Goal: Contribute content

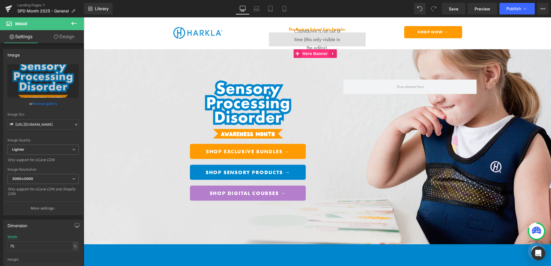
drag, startPoint x: 318, startPoint y: 50, endPoint x: 314, endPoint y: 50, distance: 3.5
click at [318, 50] on span "Hero Banner" at bounding box center [315, 53] width 28 height 9
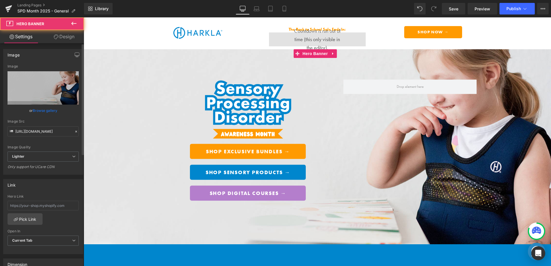
click at [48, 111] on link "Browse gallery" at bounding box center [45, 110] width 25 height 10
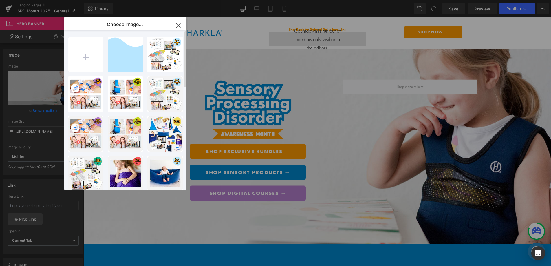
click at [92, 59] on input "file" at bounding box center [85, 54] width 35 height 35
type input "C:\fakepath\SPDAwarenessMonth_Gempage_Header.png"
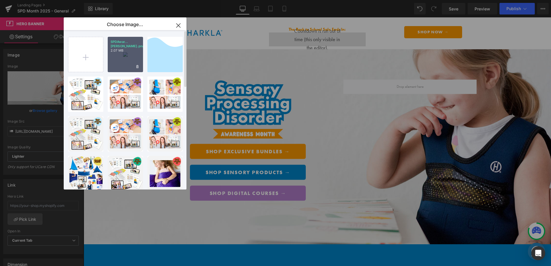
drag, startPoint x: 118, startPoint y: 63, endPoint x: 35, endPoint y: 45, distance: 85.4
click at [118, 63] on div "SPDAwar...[PERSON_NAME].png 2.07 MB" at bounding box center [125, 54] width 35 height 35
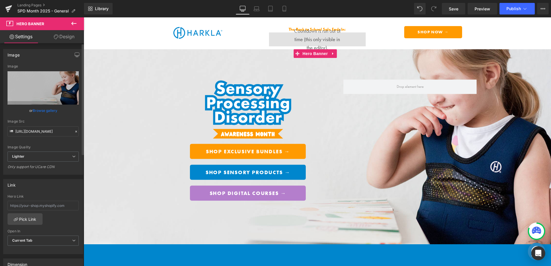
click at [45, 110] on link "Browse gallery" at bounding box center [45, 110] width 25 height 10
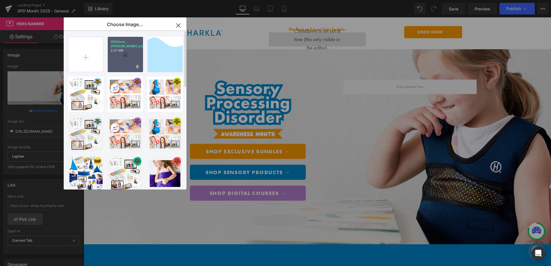
click at [119, 65] on div "SPDAwar...[PERSON_NAME].png 2.07 MB" at bounding box center [125, 54] width 35 height 35
type input "[URL][DOMAIN_NAME]"
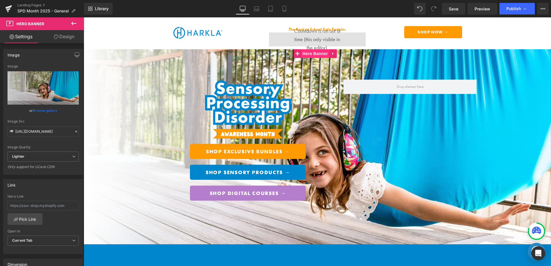
click at [314, 55] on span "Hero Banner" at bounding box center [315, 53] width 28 height 9
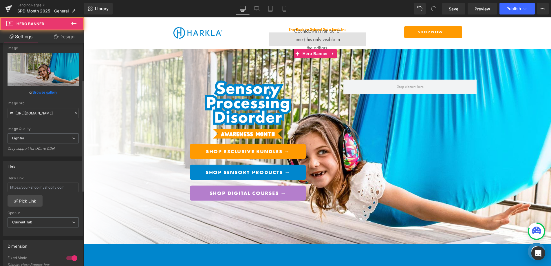
scroll to position [158, 0]
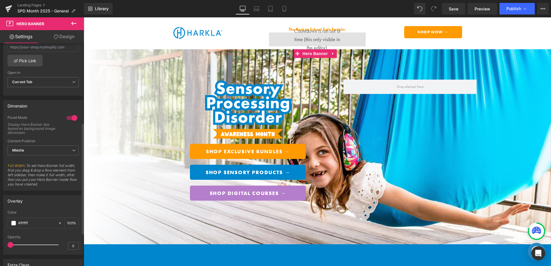
click at [72, 117] on div at bounding box center [72, 117] width 14 height 9
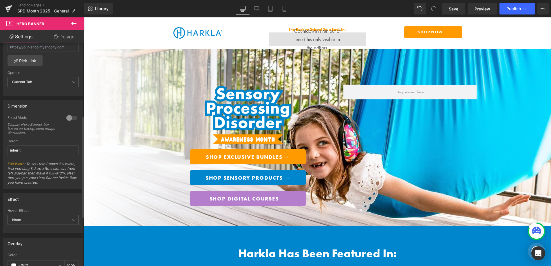
click at [67, 118] on div at bounding box center [72, 117] width 14 height 9
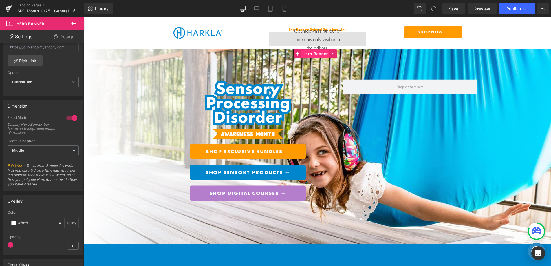
click at [314, 56] on span "Hero Banner" at bounding box center [315, 54] width 28 height 9
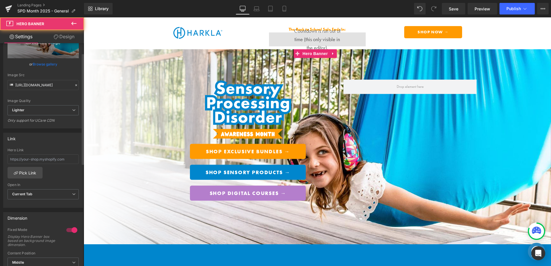
scroll to position [0, 0]
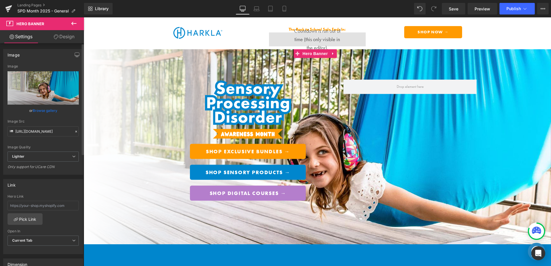
click at [47, 109] on link "Browse gallery" at bounding box center [45, 110] width 25 height 10
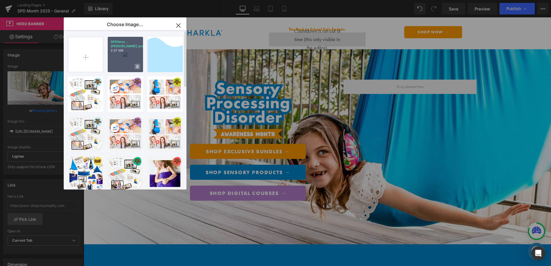
click at [135, 66] on span at bounding box center [138, 67] width 6 height 6
click at [116, 66] on span "Yes" at bounding box center [118, 66] width 14 height 6
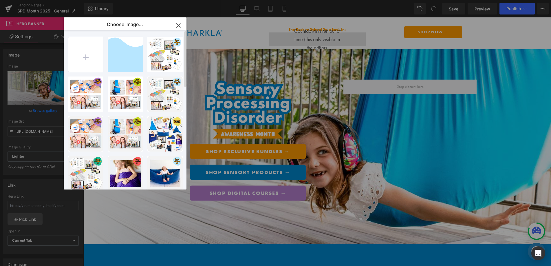
click at [86, 65] on input "file" at bounding box center [85, 54] width 35 height 35
type input "C:\fakepath\SPDAwarenessMonth_Gempage_Header.png"
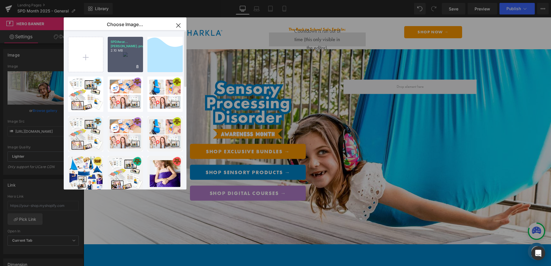
click at [125, 64] on div "SPDAwar...[PERSON_NAME].png 2.10 MB" at bounding box center [125, 54] width 35 height 35
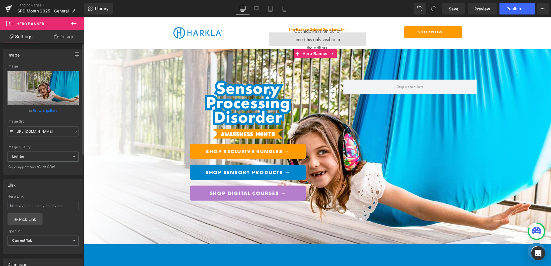
click at [45, 108] on link "Browse gallery" at bounding box center [45, 110] width 25 height 10
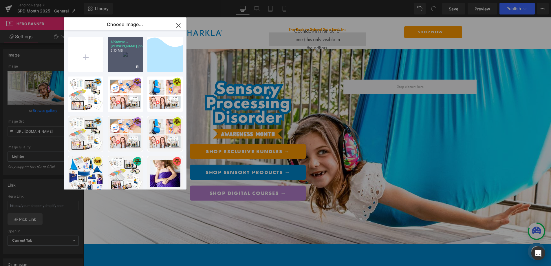
click at [120, 56] on div "SPDAwar...[PERSON_NAME].png 2.10 MB" at bounding box center [125, 54] width 35 height 35
type input "[URL][DOMAIN_NAME]"
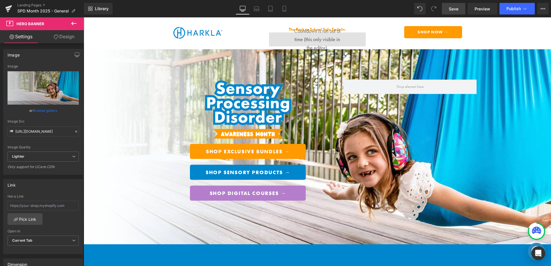
click at [460, 8] on link "Save" at bounding box center [453, 9] width 23 height 12
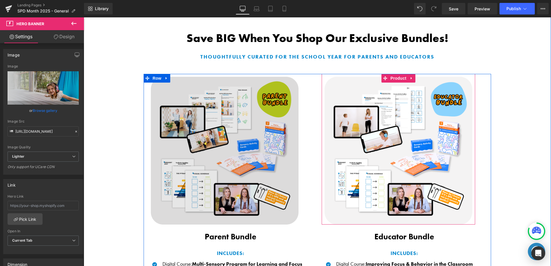
scroll to position [346, 0]
